Goal: Task Accomplishment & Management: Complete application form

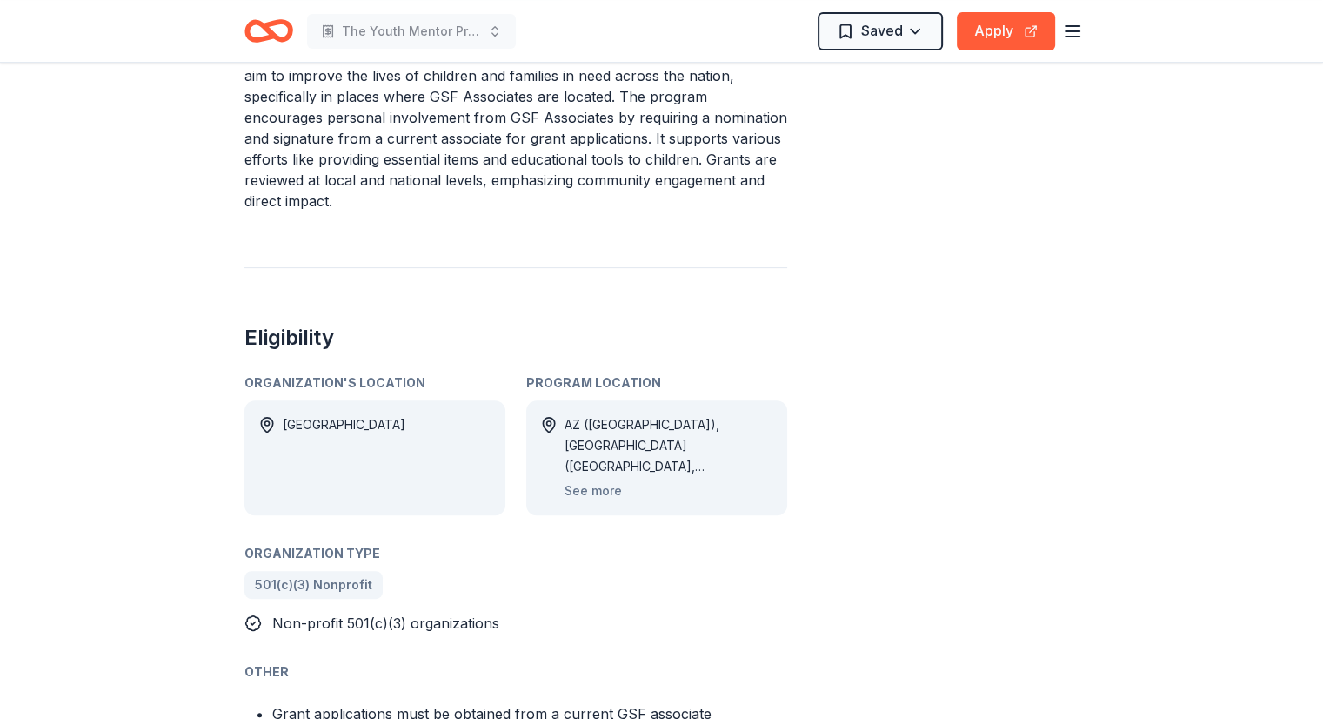
scroll to position [609, 0]
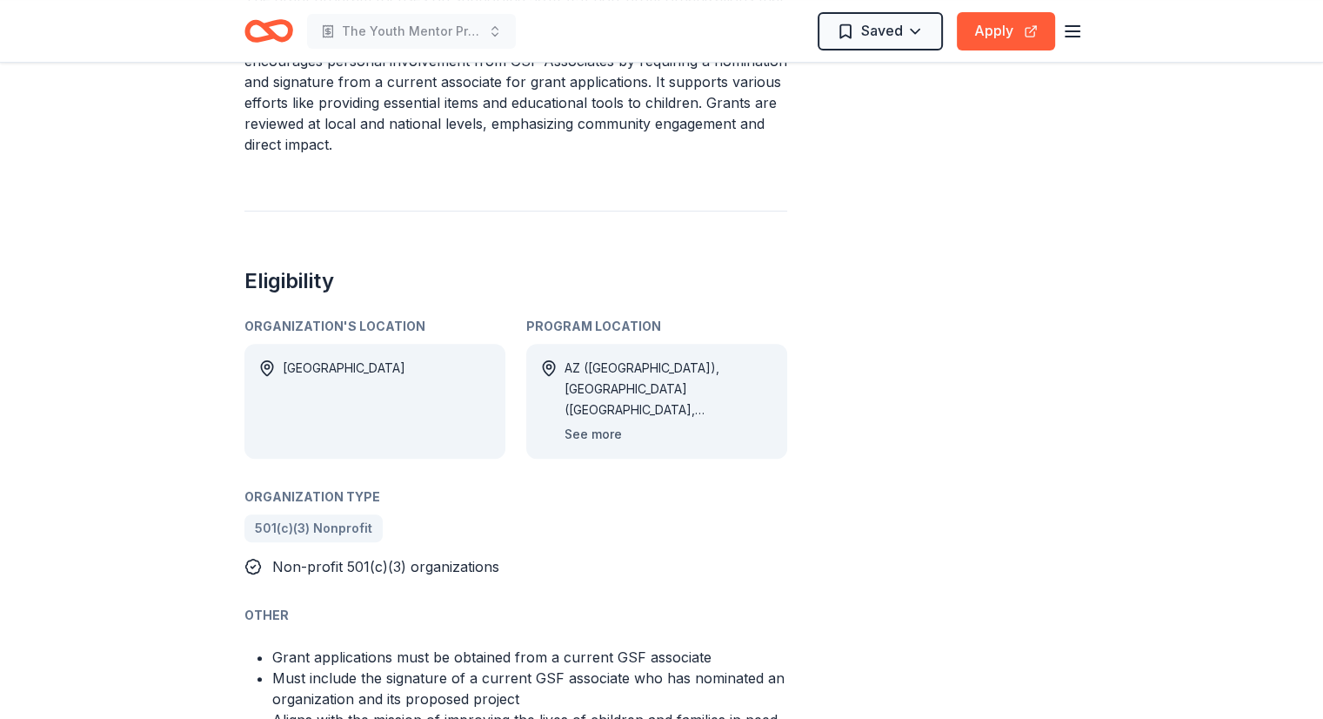
click at [595, 425] on button "See more" at bounding box center [593, 434] width 57 height 21
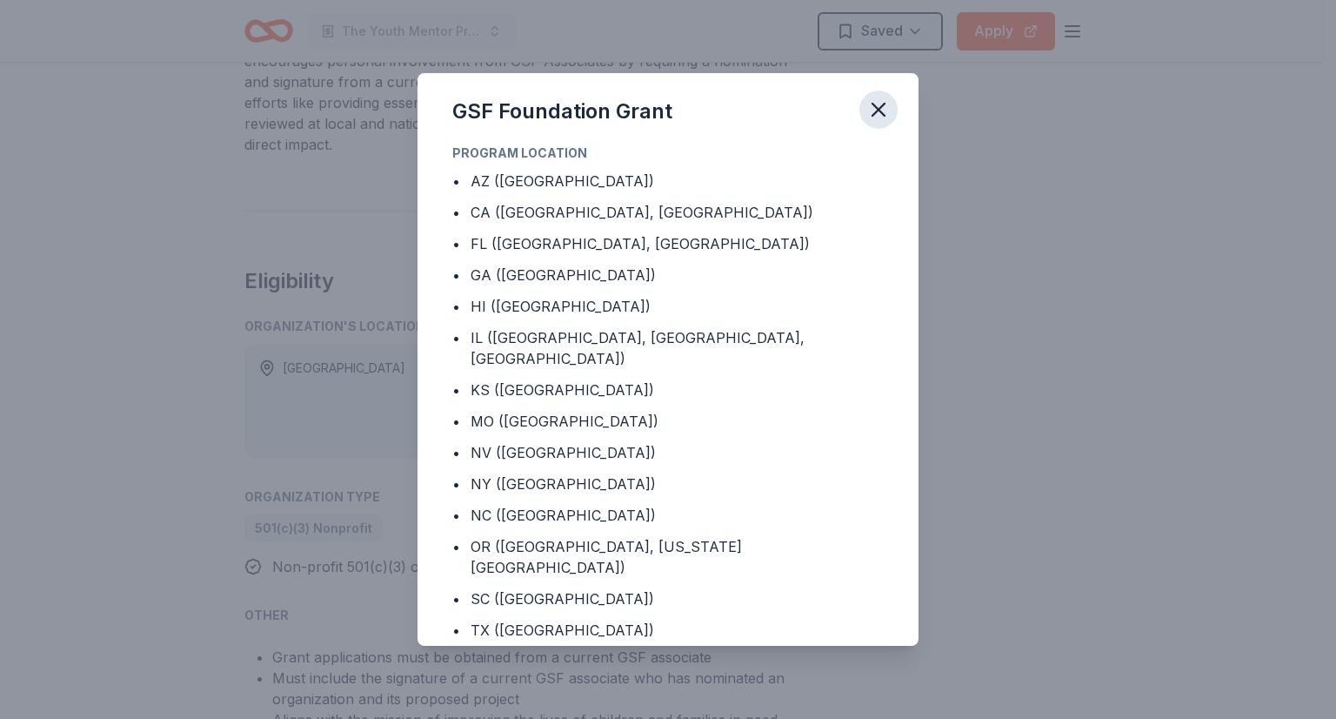
click at [870, 106] on icon "button" at bounding box center [879, 109] width 24 height 24
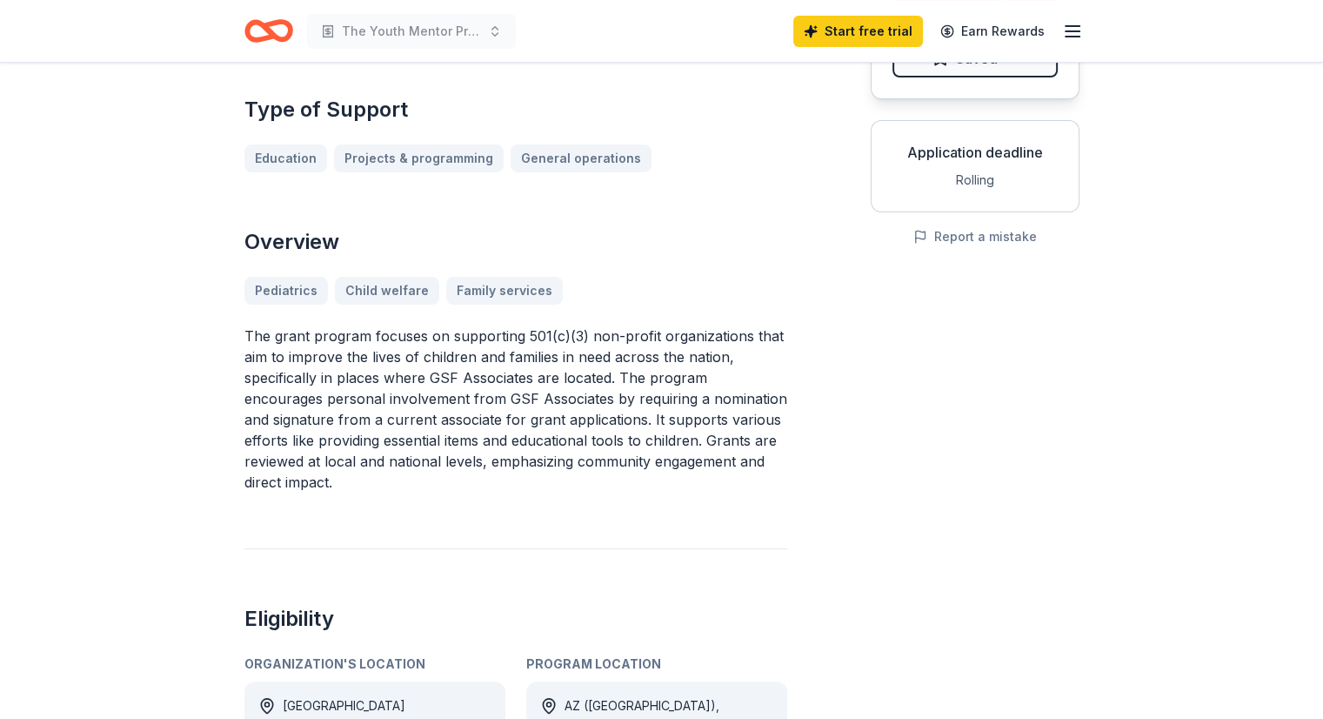
scroll to position [87, 0]
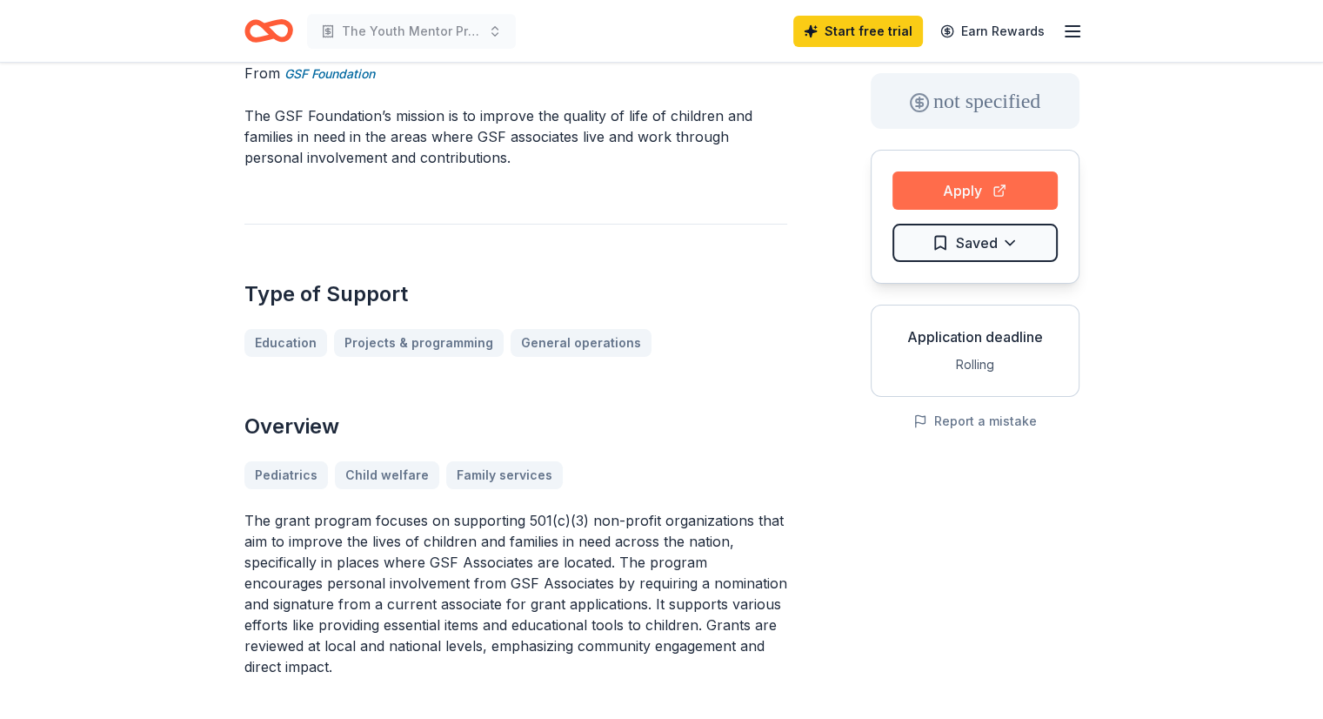
click at [968, 183] on button "Apply" at bounding box center [975, 190] width 165 height 38
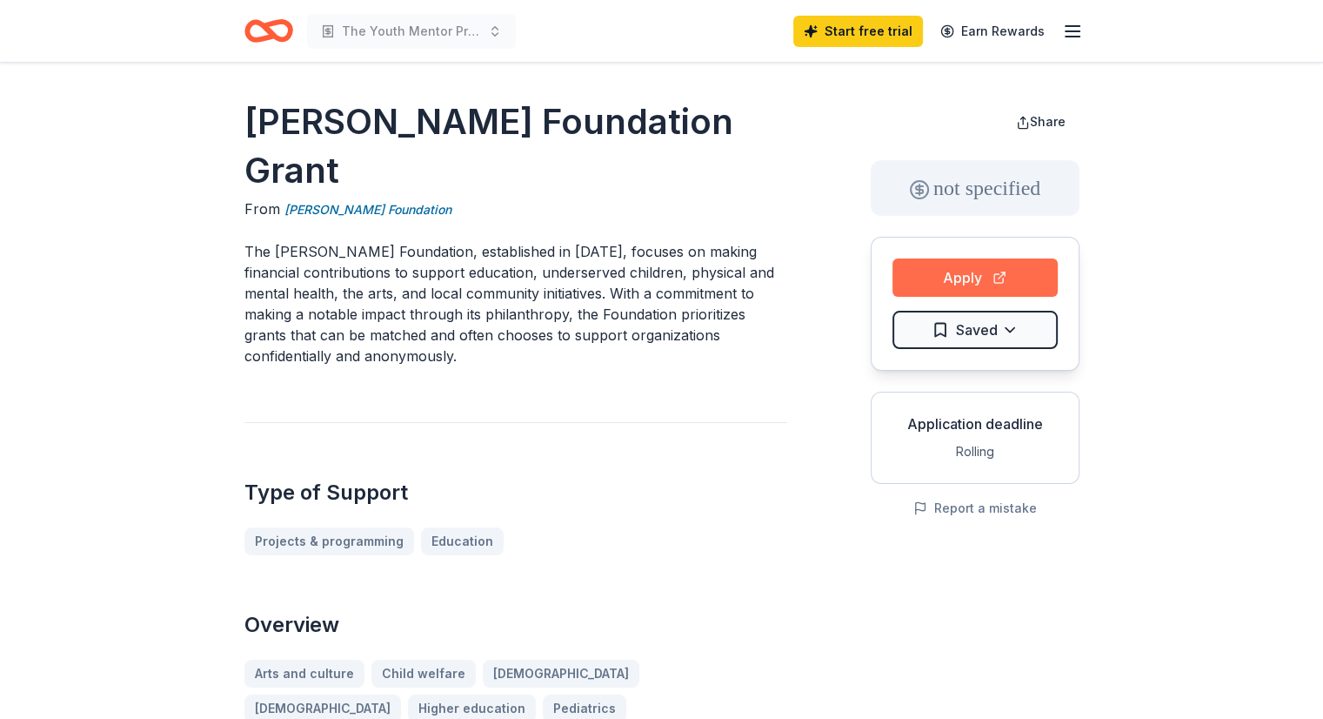
click at [980, 271] on button "Apply" at bounding box center [975, 277] width 165 height 38
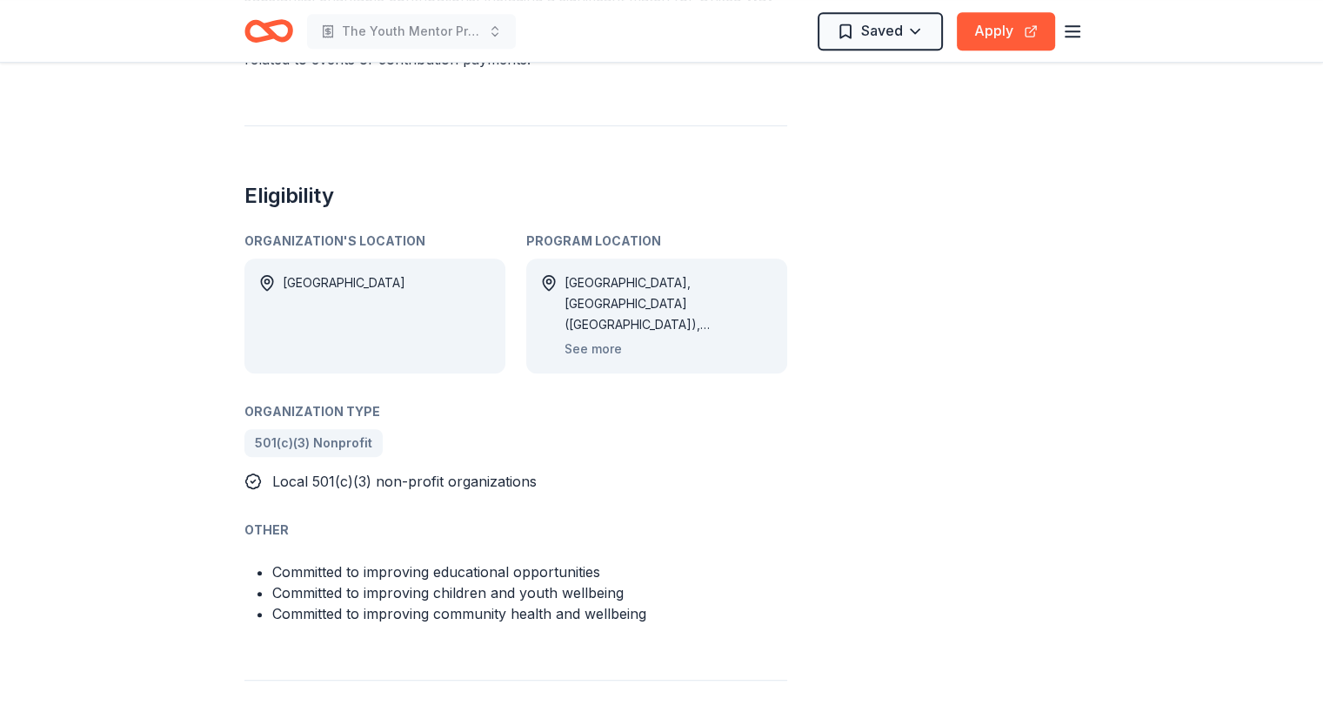
scroll to position [870, 0]
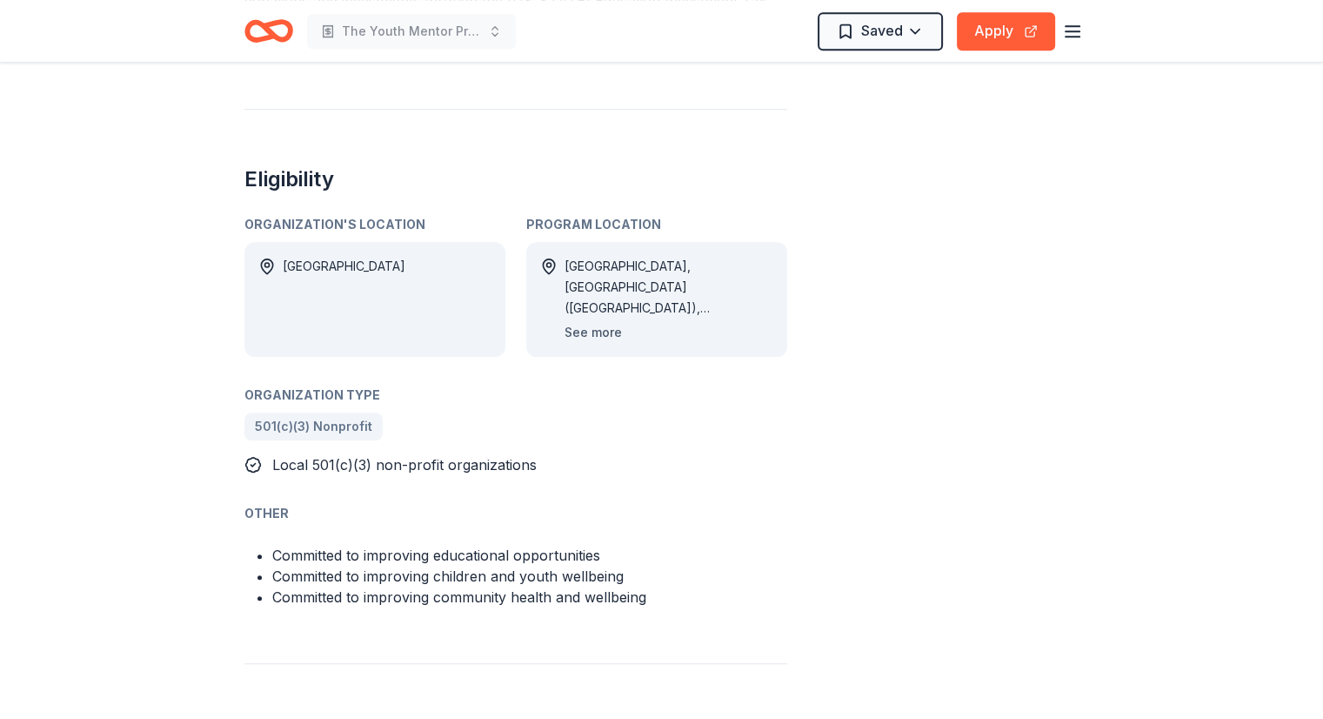
click at [598, 322] on button "See more" at bounding box center [593, 332] width 57 height 21
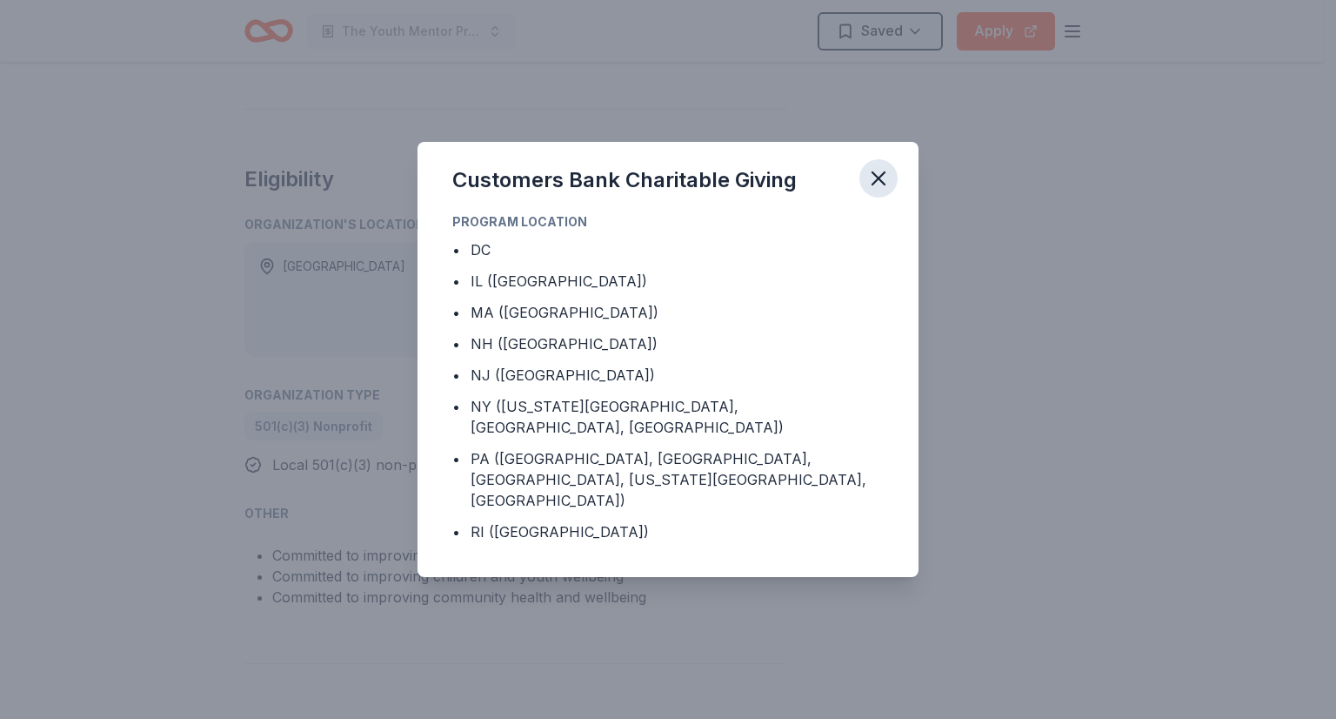
click at [881, 191] on icon "button" at bounding box center [879, 178] width 24 height 24
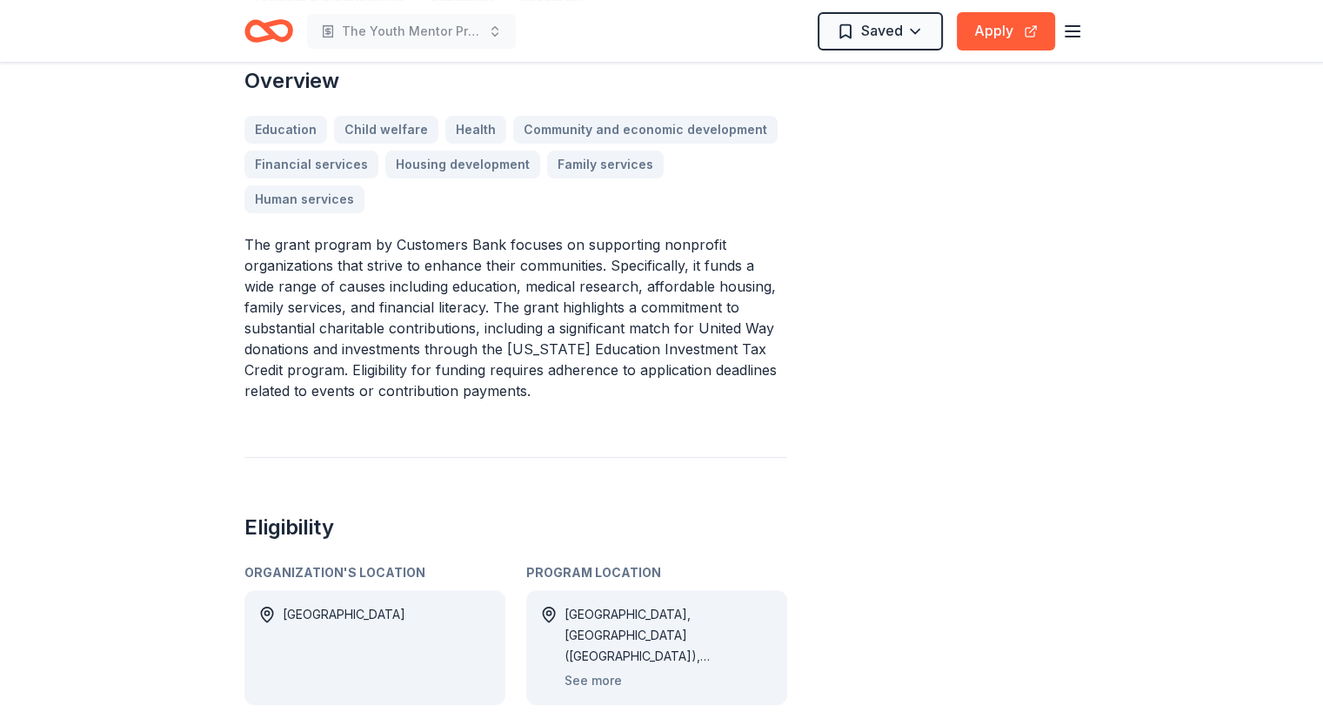
scroll to position [435, 0]
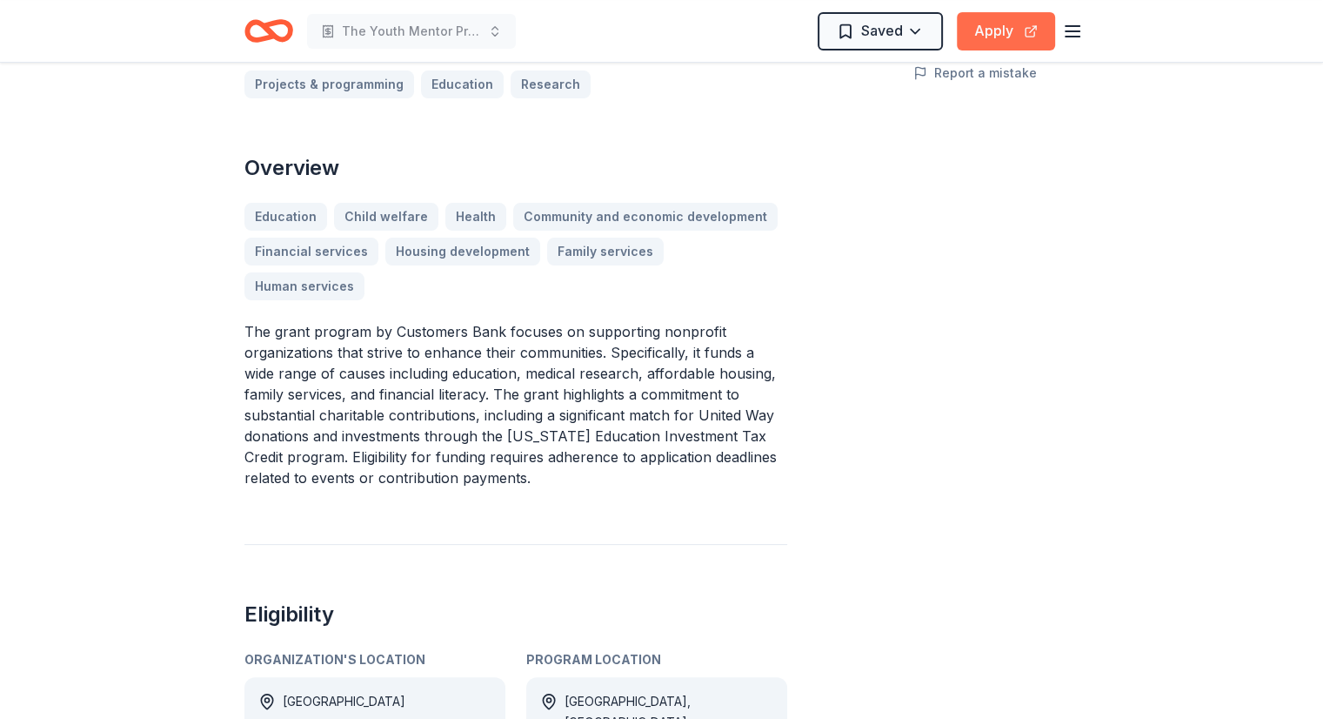
click at [993, 26] on button "Apply" at bounding box center [1006, 31] width 98 height 38
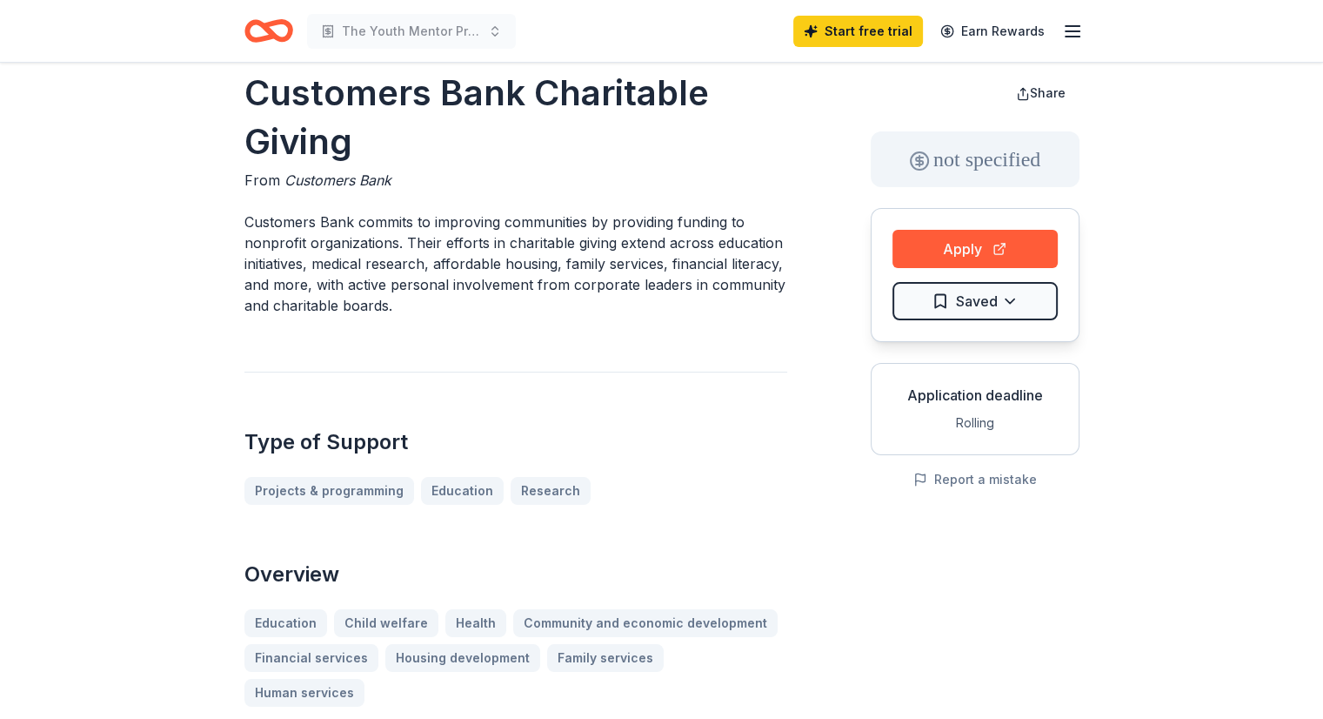
scroll to position [0, 0]
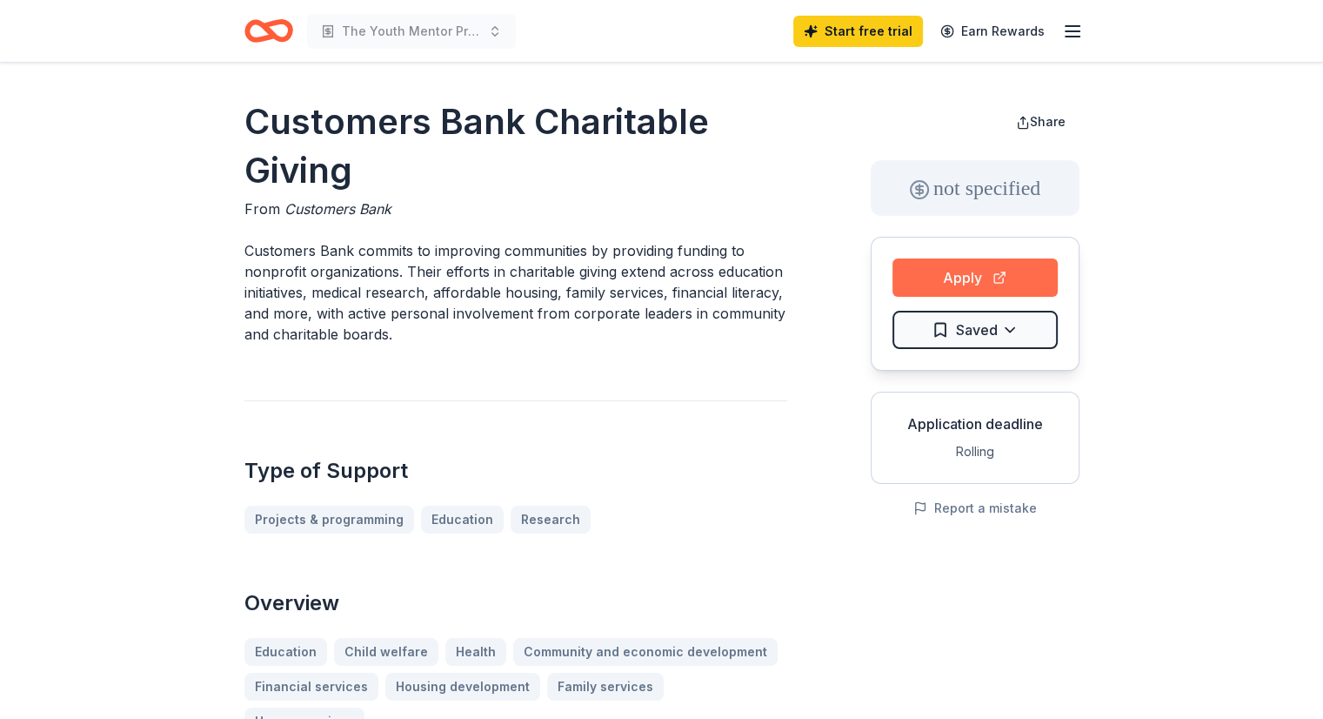
click at [968, 273] on button "Apply" at bounding box center [975, 277] width 165 height 38
click at [1001, 264] on button "Apply" at bounding box center [975, 277] width 165 height 38
